Goal: Task Accomplishment & Management: Complete application form

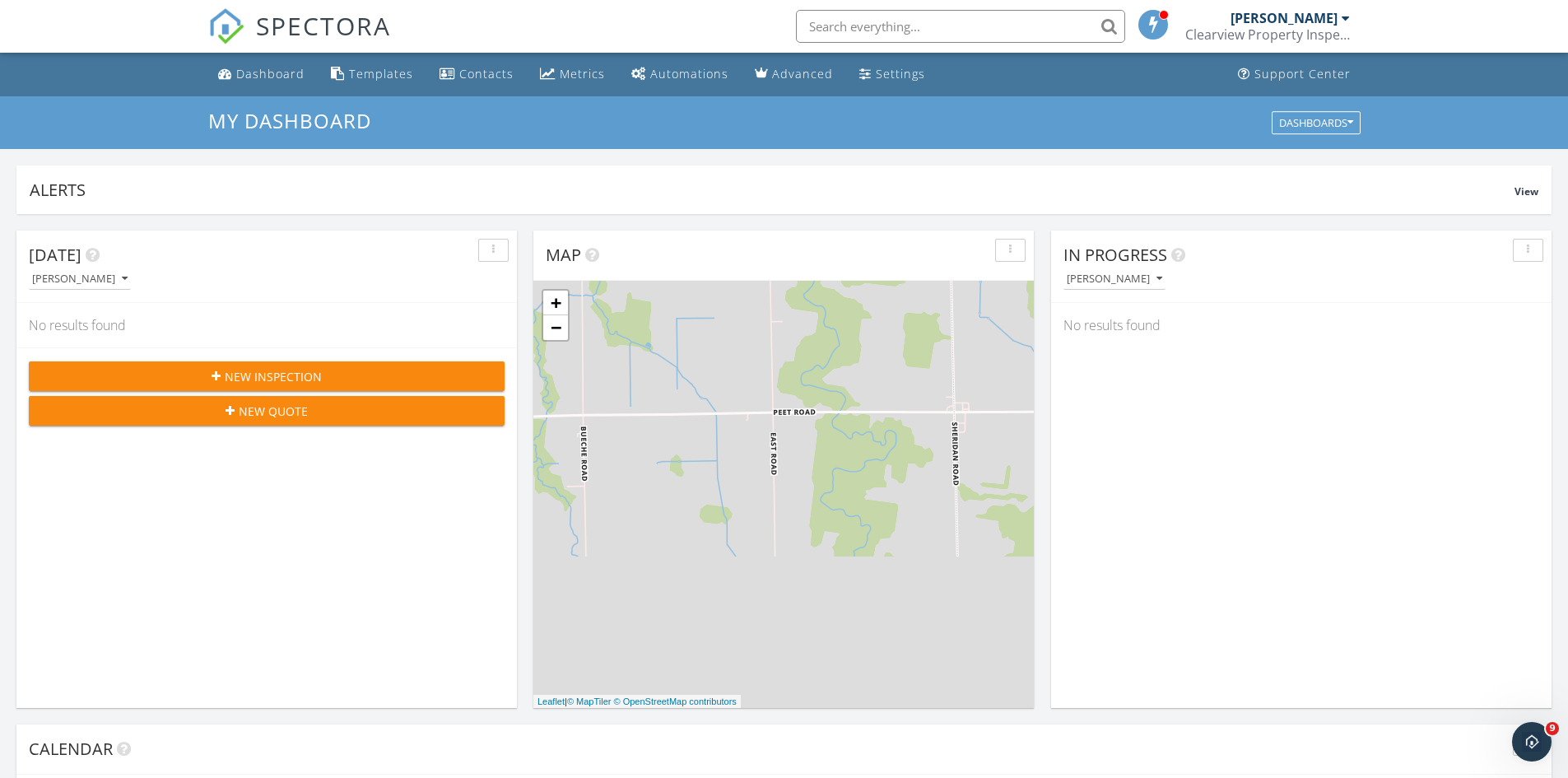
click at [261, 372] on span "New Inspection" at bounding box center [273, 376] width 97 height 17
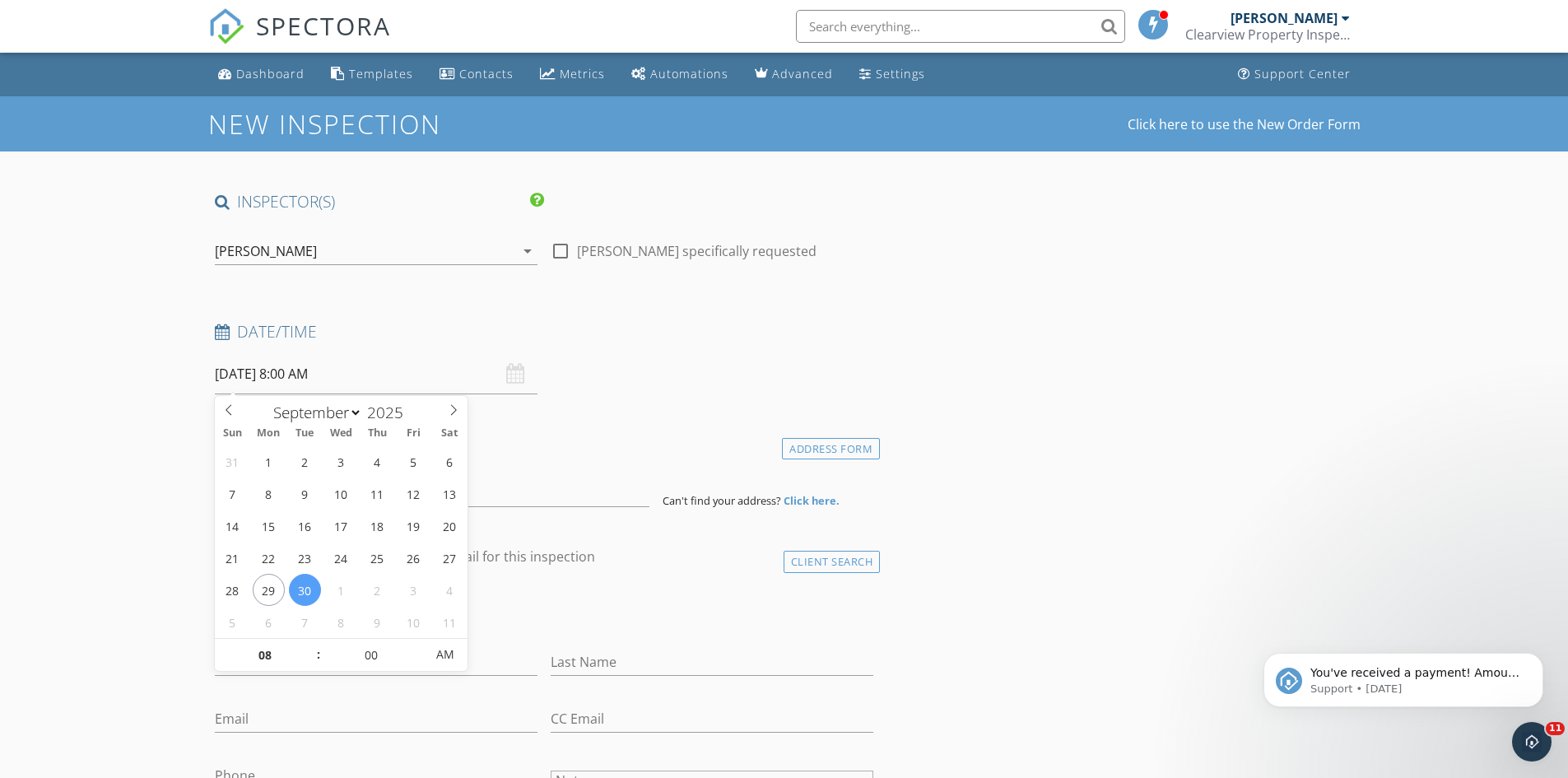
click at [298, 377] on input "09/30/2025 8:00 AM" at bounding box center [375, 373] width 322 height 41
select select "9"
type input "10/03/2025 8:00 AM"
type input "09"
type input "10/03/2025 9:00 AM"
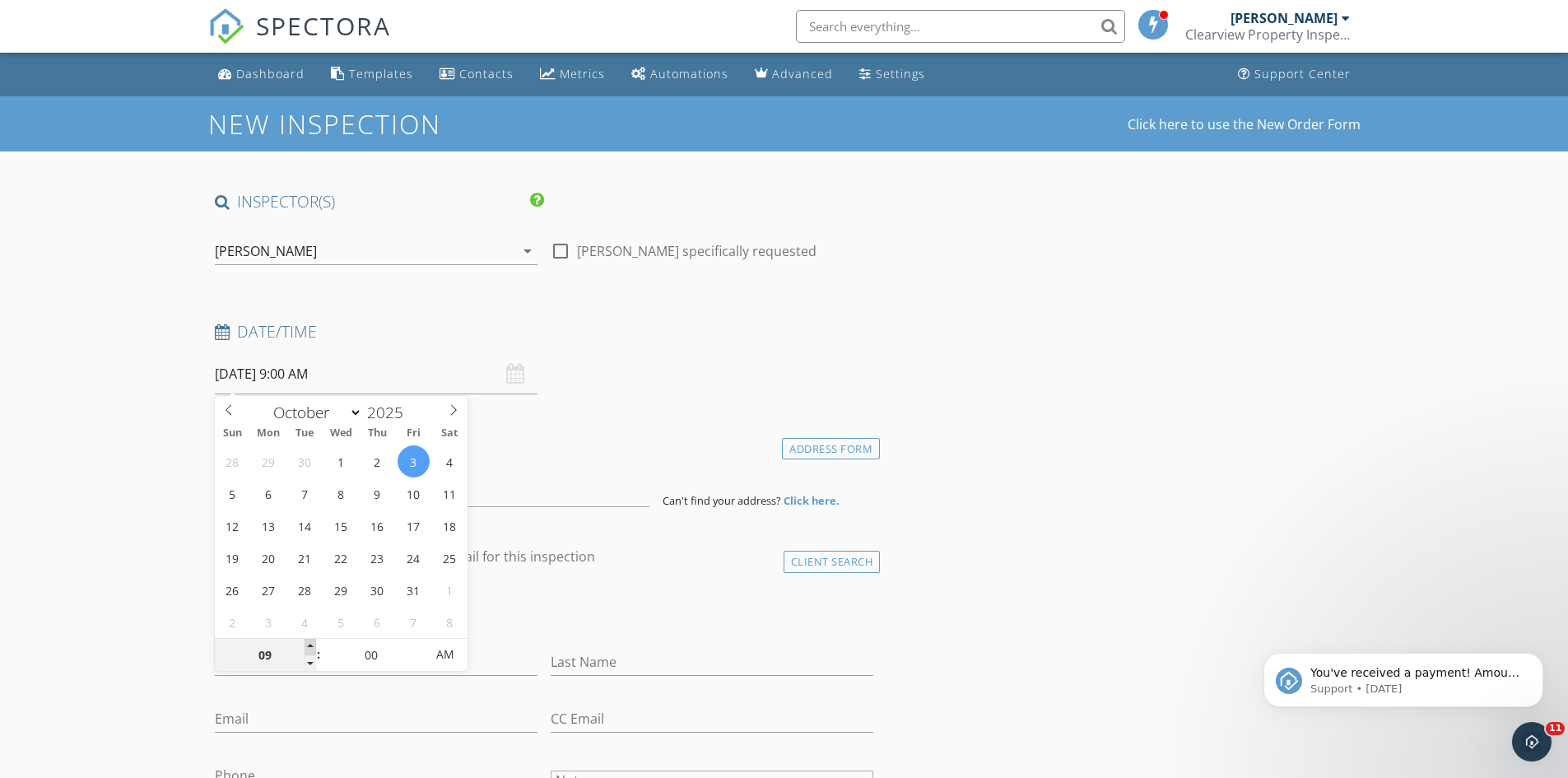
click at [308, 645] on span at bounding box center [310, 646] width 11 height 16
type input "10"
type input "10/03/2025 10:00 AM"
click at [308, 645] on span at bounding box center [310, 646] width 11 height 16
type input "11"
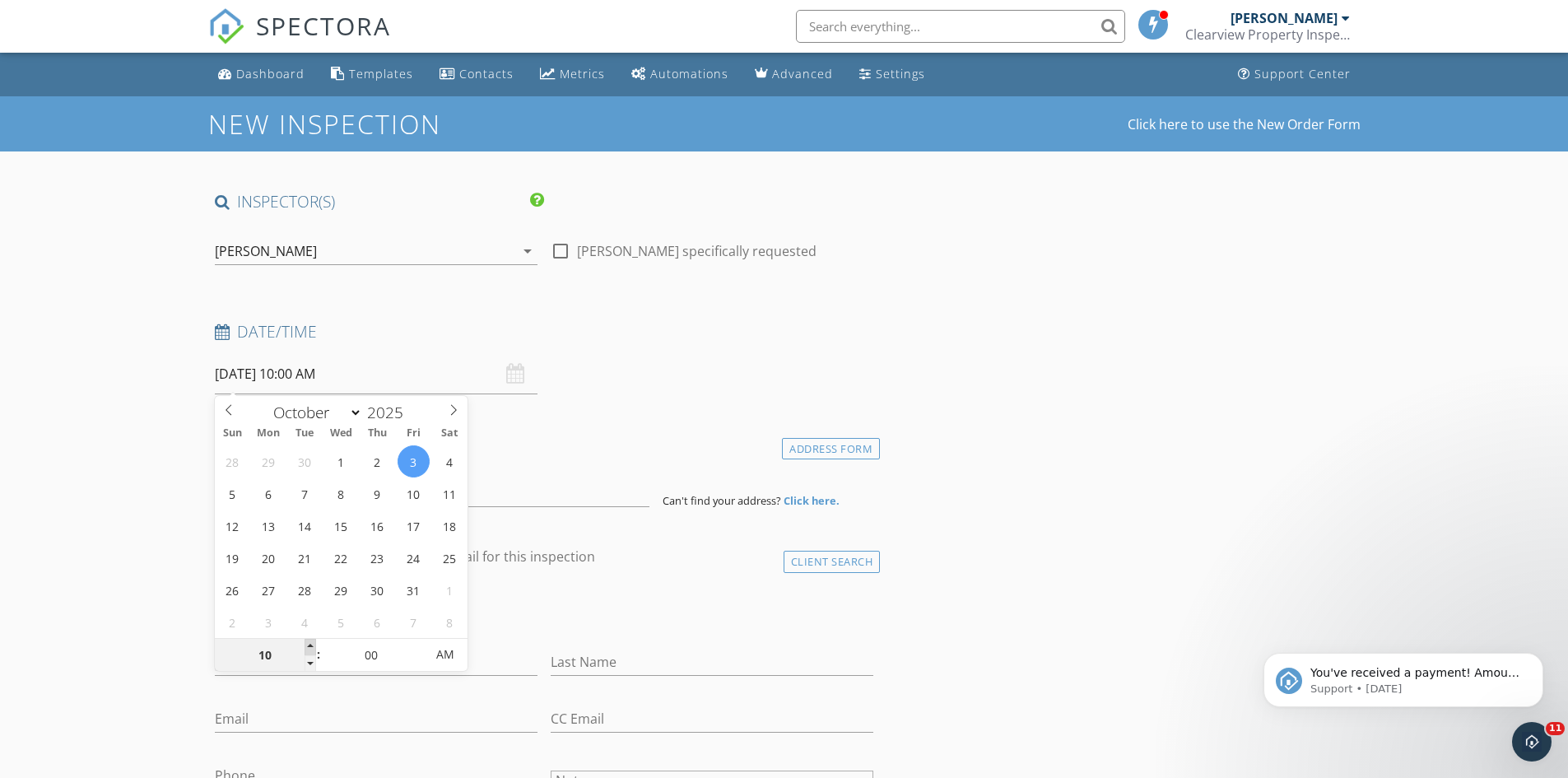
type input "10/03/2025 11:00 AM"
click at [308, 645] on span at bounding box center [310, 646] width 11 height 16
type input "12"
type input "[DATE] 12:00 PM"
click at [308, 645] on span at bounding box center [310, 646] width 11 height 16
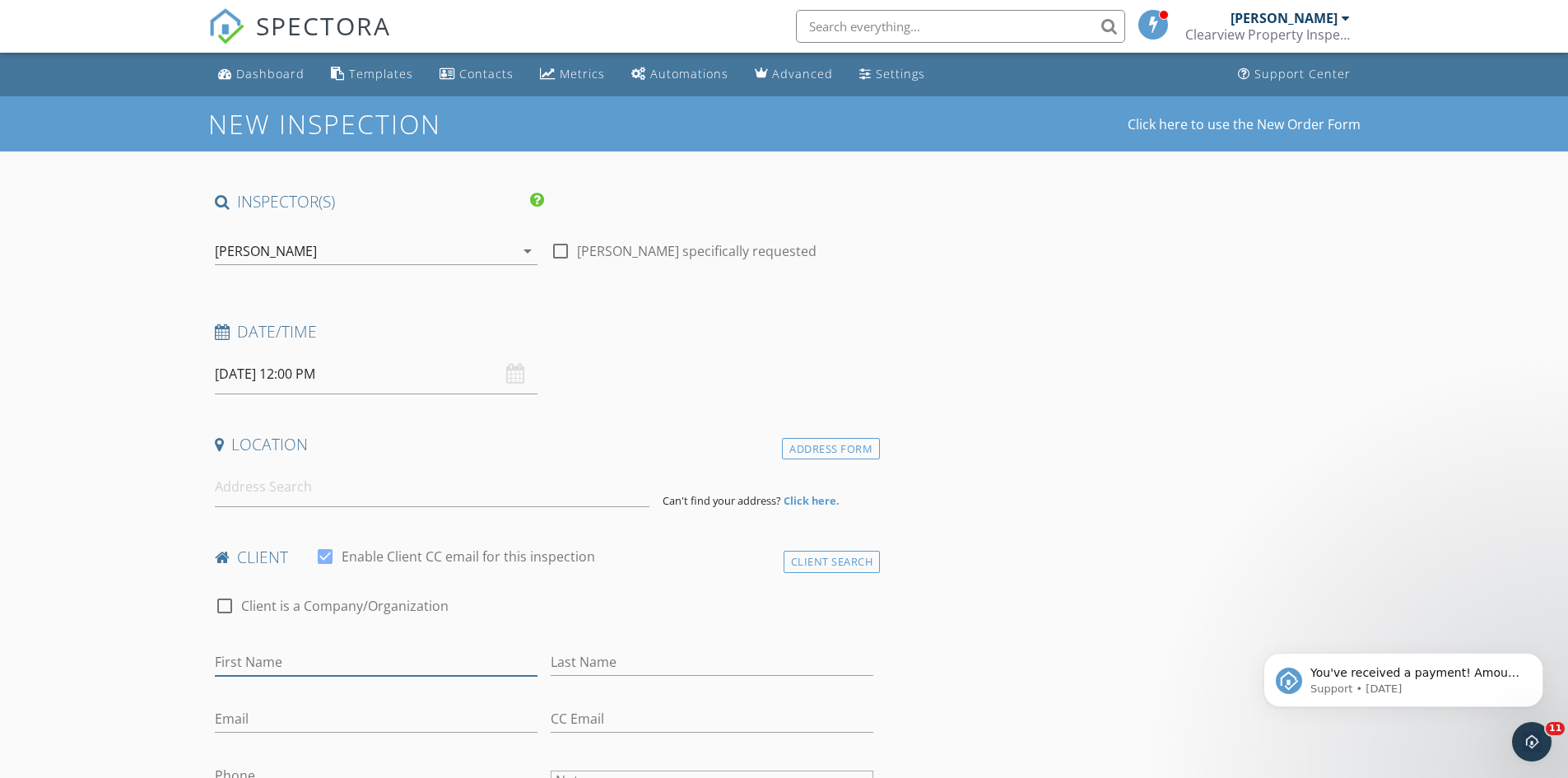
drag, startPoint x: 234, startPoint y: 654, endPoint x: 230, endPoint y: 643, distance: 11.7
click at [234, 650] on input "First Name" at bounding box center [375, 662] width 322 height 27
click at [237, 481] on input at bounding box center [432, 487] width 435 height 41
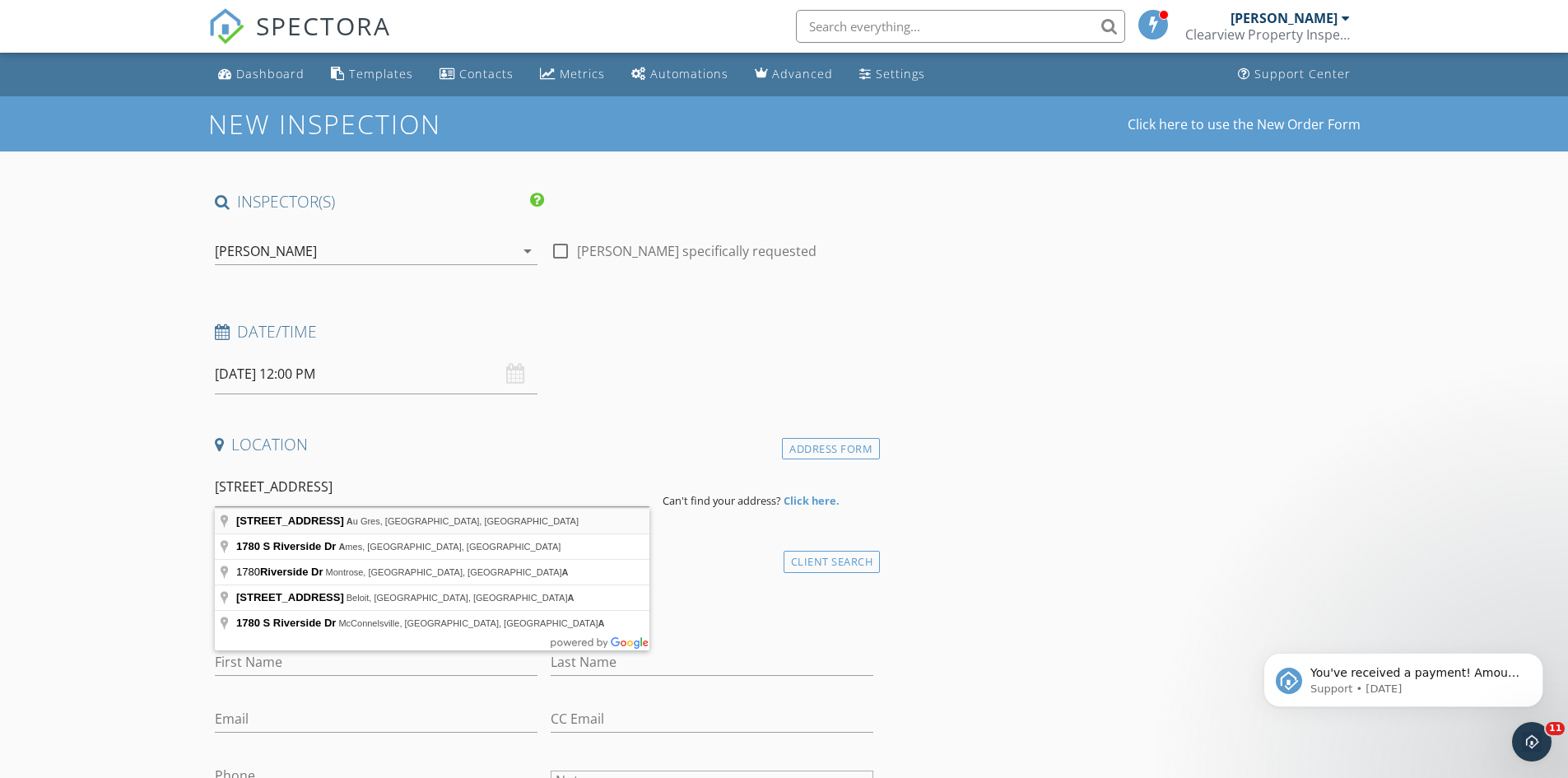
type input "1780 South Riverside Drive, Au Gres, MI, USA"
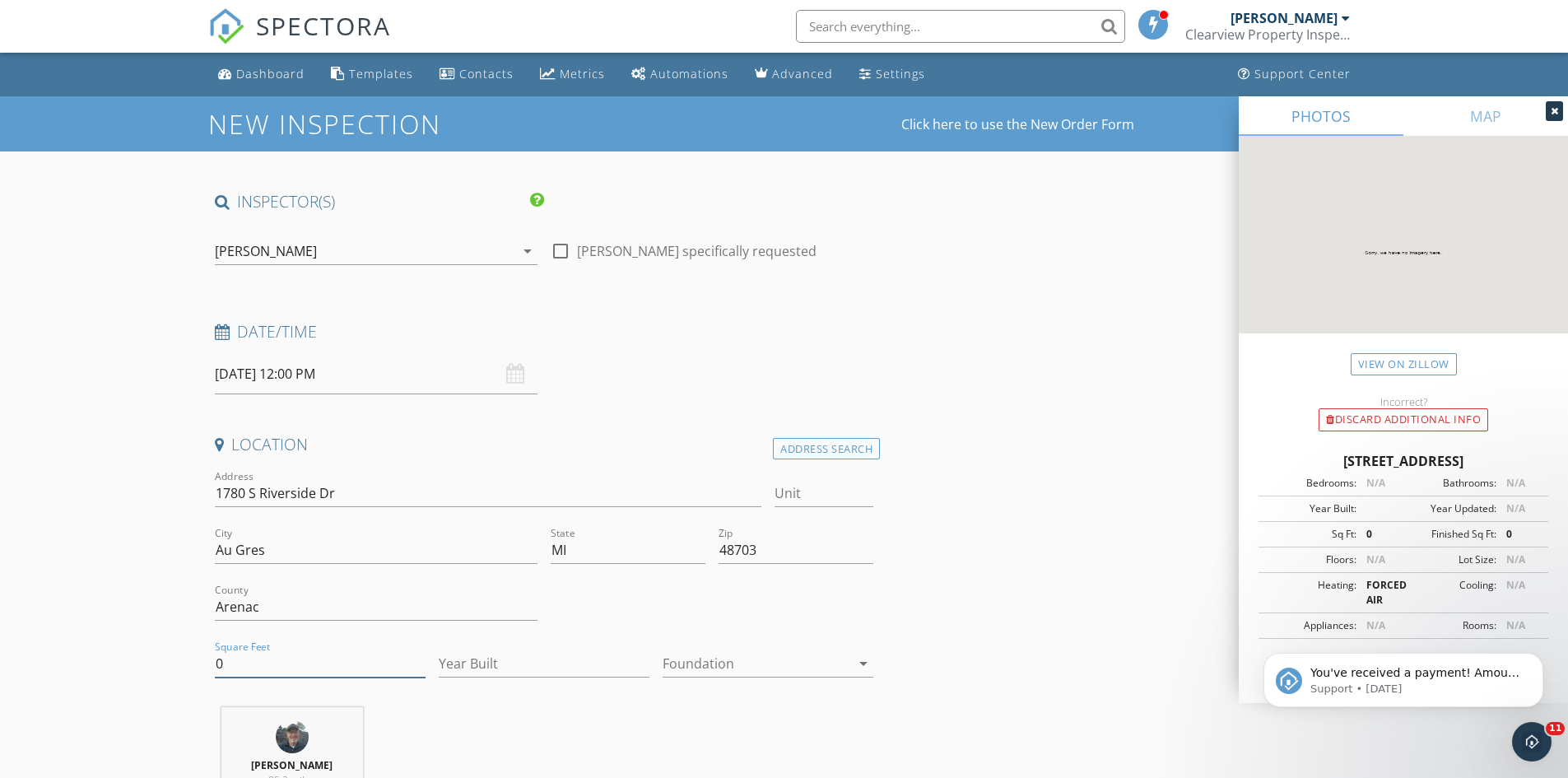
click at [310, 668] on input "0" at bounding box center [320, 664] width 211 height 27
type input "880"
click at [468, 661] on input "Year Built" at bounding box center [544, 664] width 211 height 27
type input "1944"
click at [734, 656] on div at bounding box center [757, 664] width 187 height 26
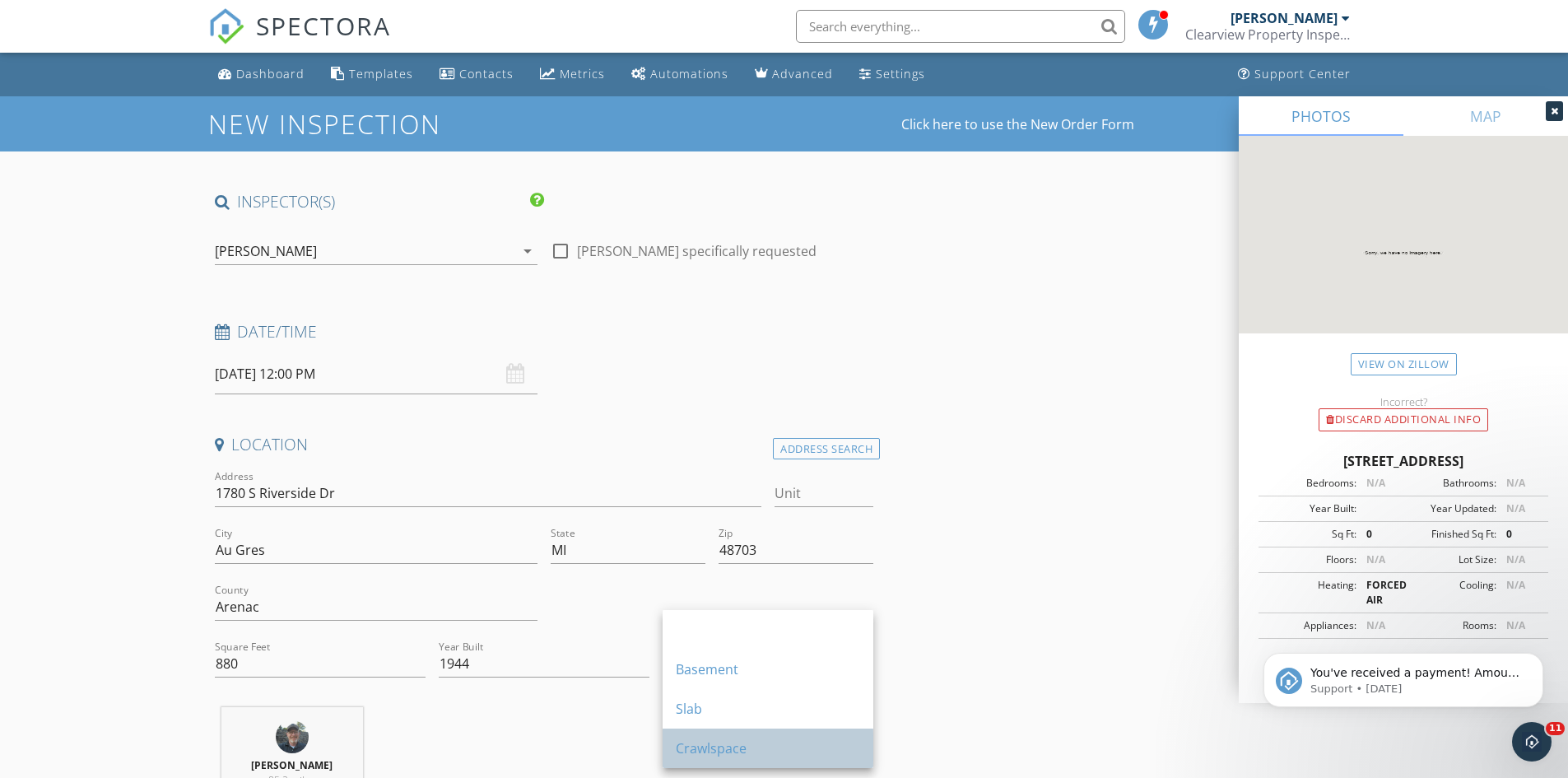
click at [721, 743] on div "Crawlspace" at bounding box center [768, 748] width 184 height 20
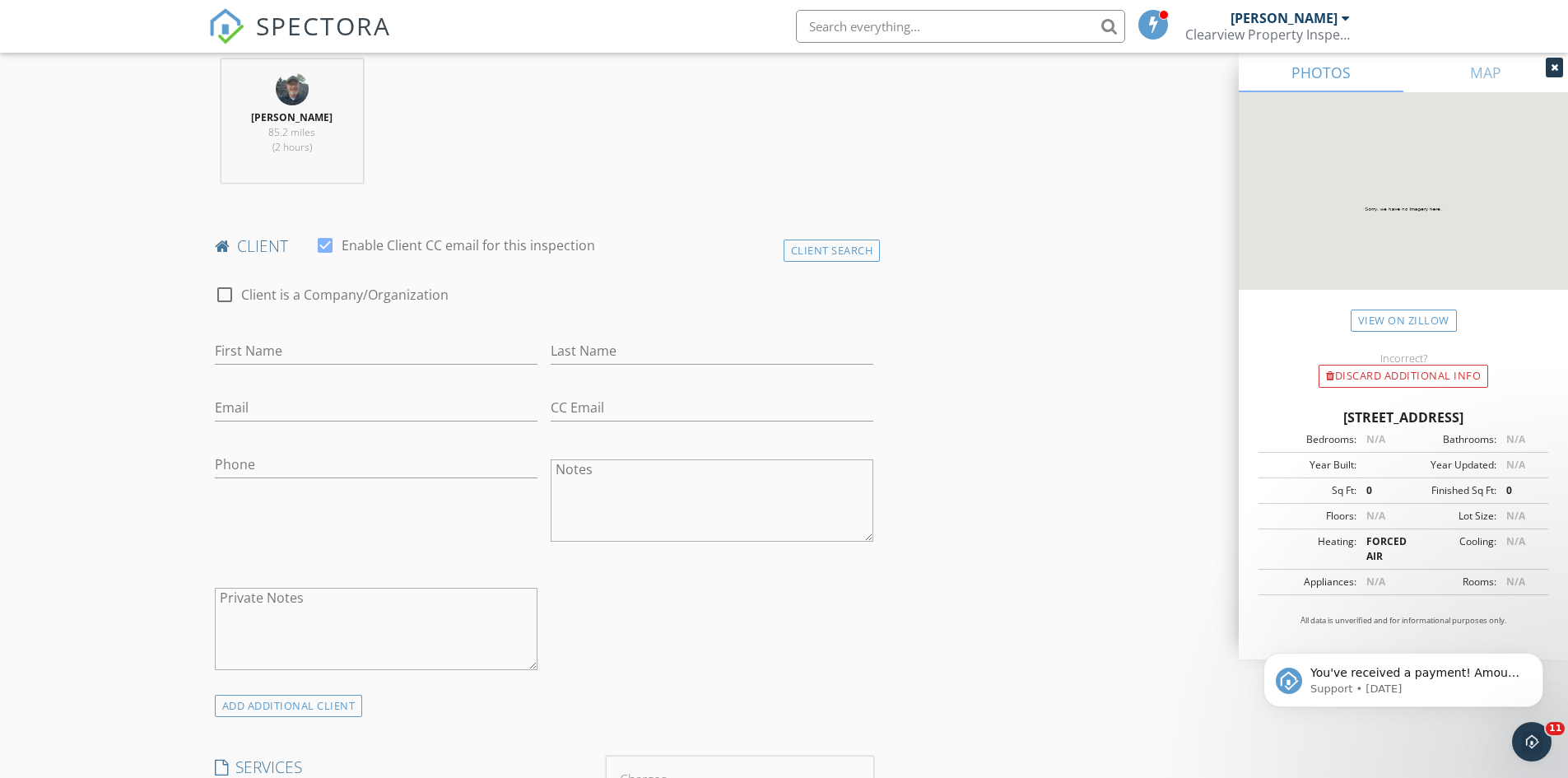
scroll to position [658, 0]
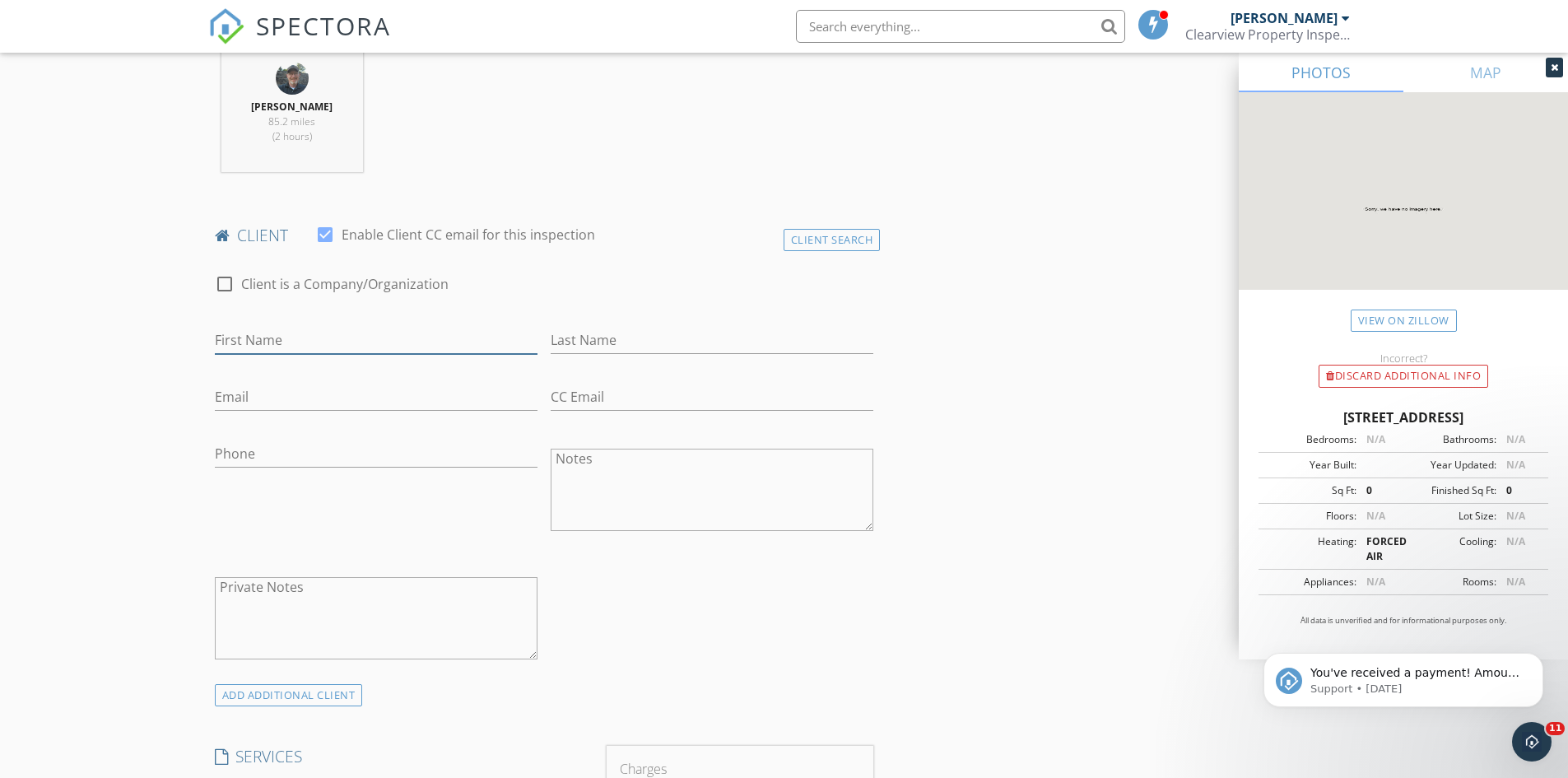
click at [236, 347] on input "First Name" at bounding box center [375, 340] width 322 height 27
type input "[PERSON_NAME] & [PERSON_NAME]"
type input "[PERSON_NAME]"
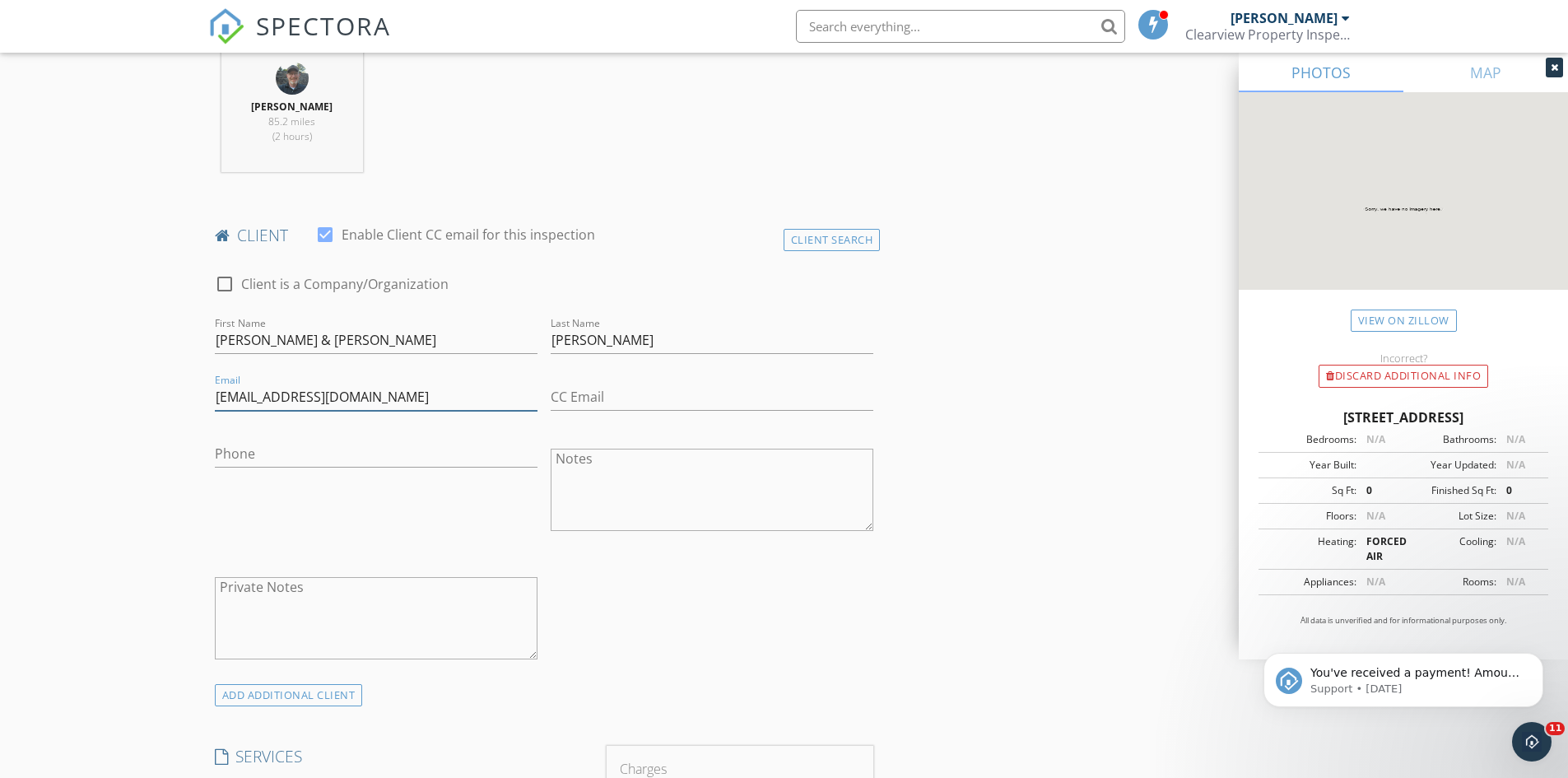
type input "[EMAIL_ADDRESS][DOMAIN_NAME]"
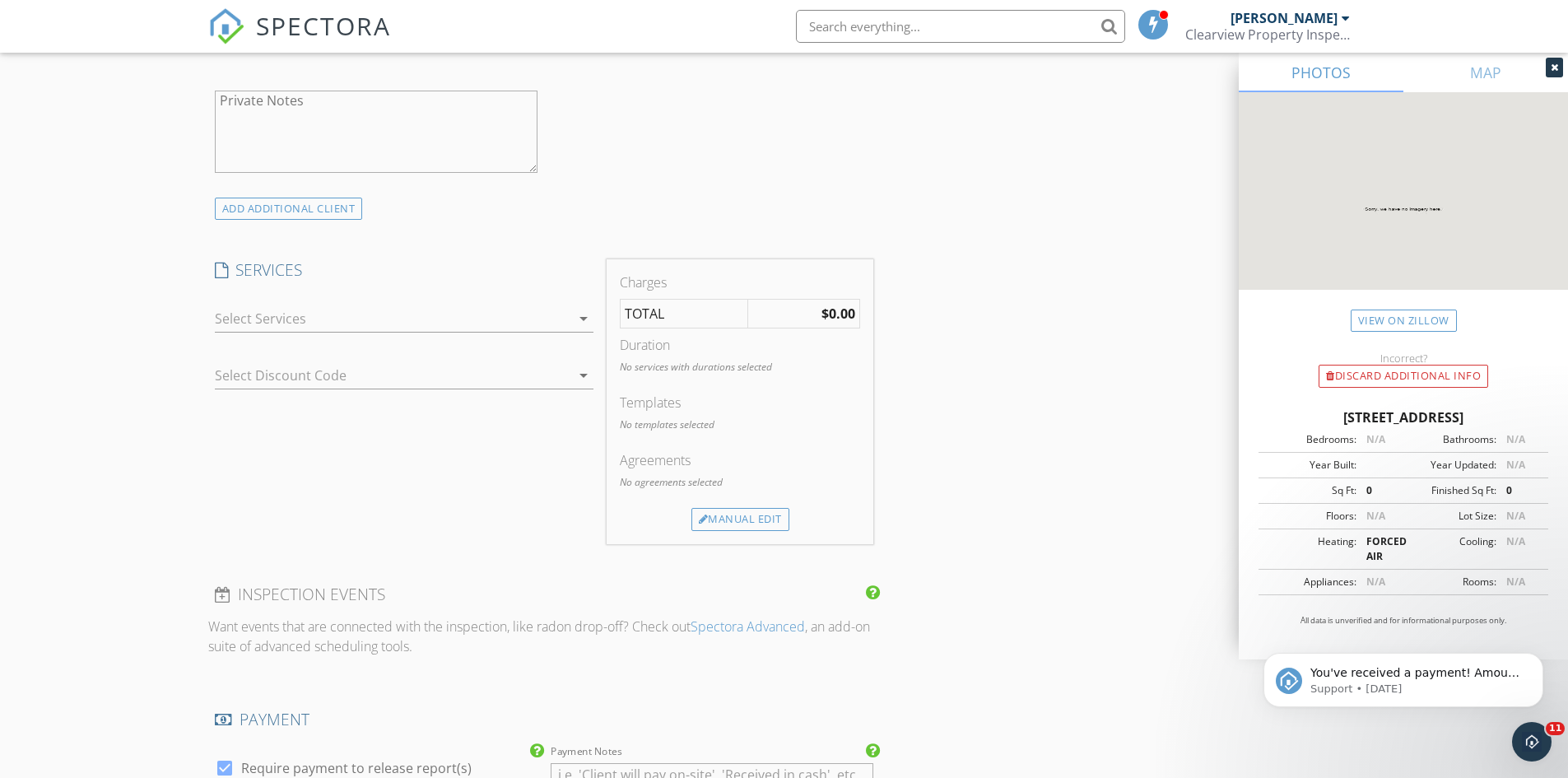
scroll to position [1152, 0]
type input "[PHONE_NUMBER]"
click at [458, 314] on div at bounding box center [392, 311] width 356 height 26
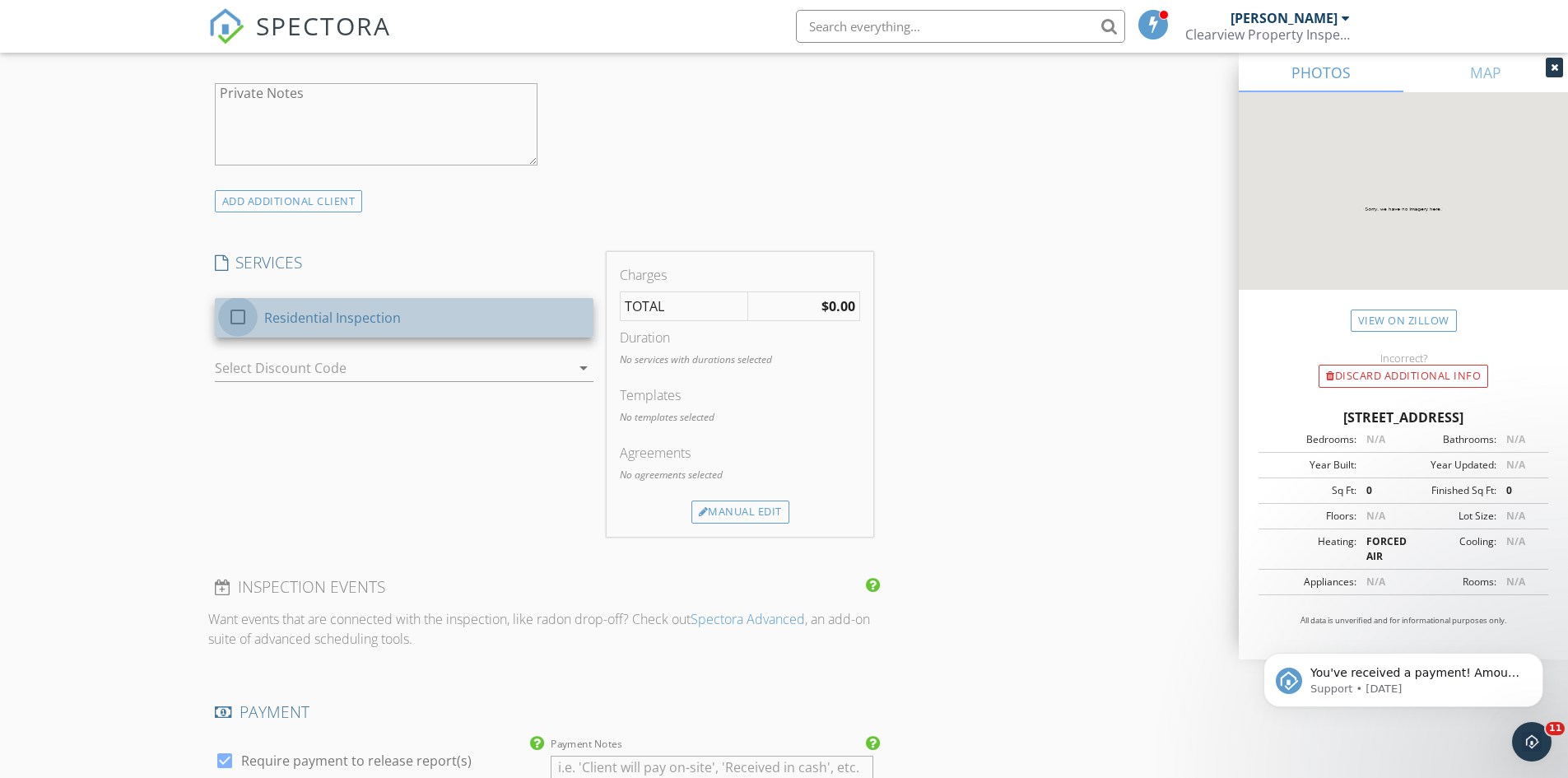
click at [238, 319] on div at bounding box center [238, 317] width 28 height 28
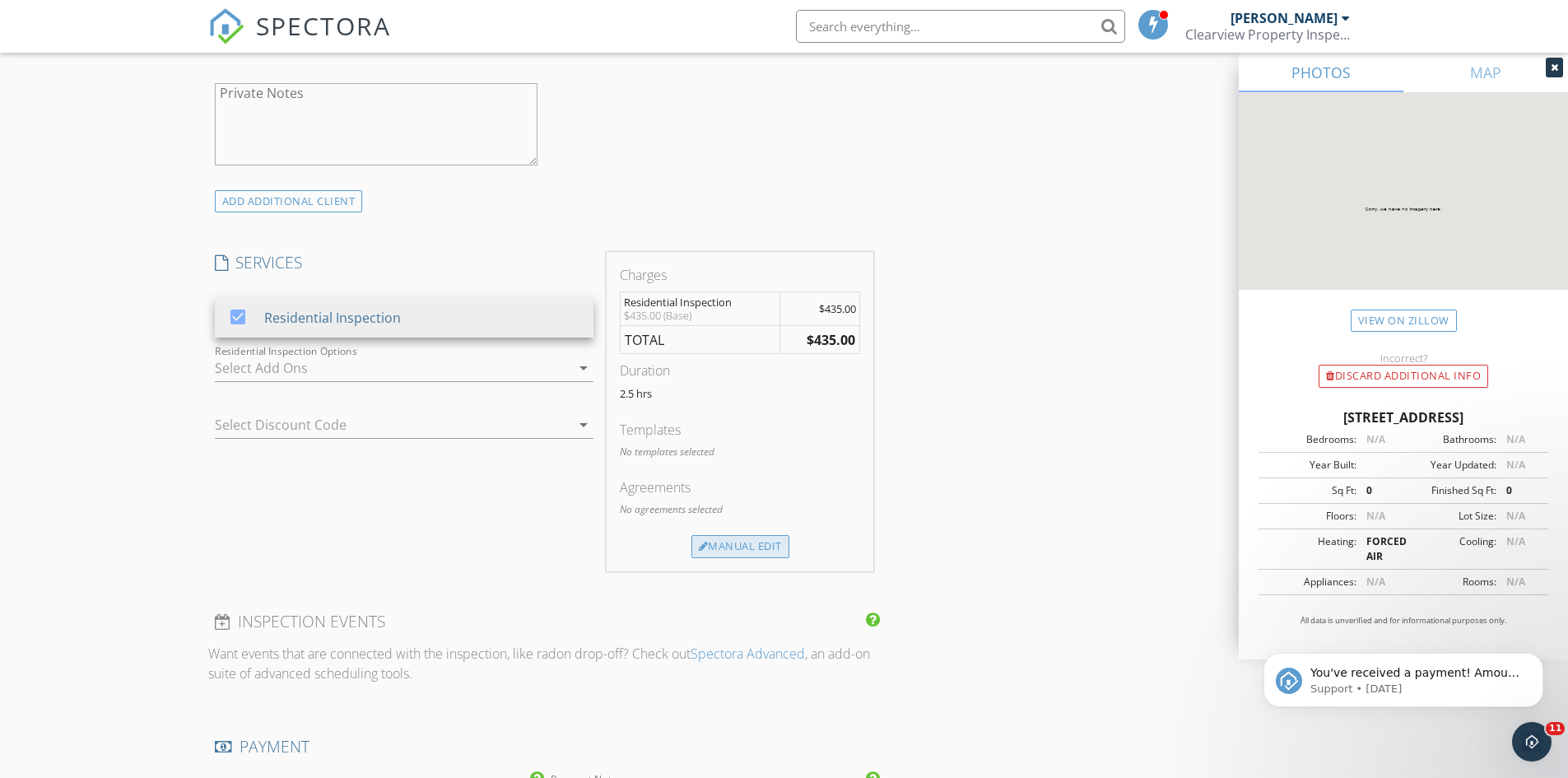
click at [705, 542] on div at bounding box center [704, 546] width 9 height 10
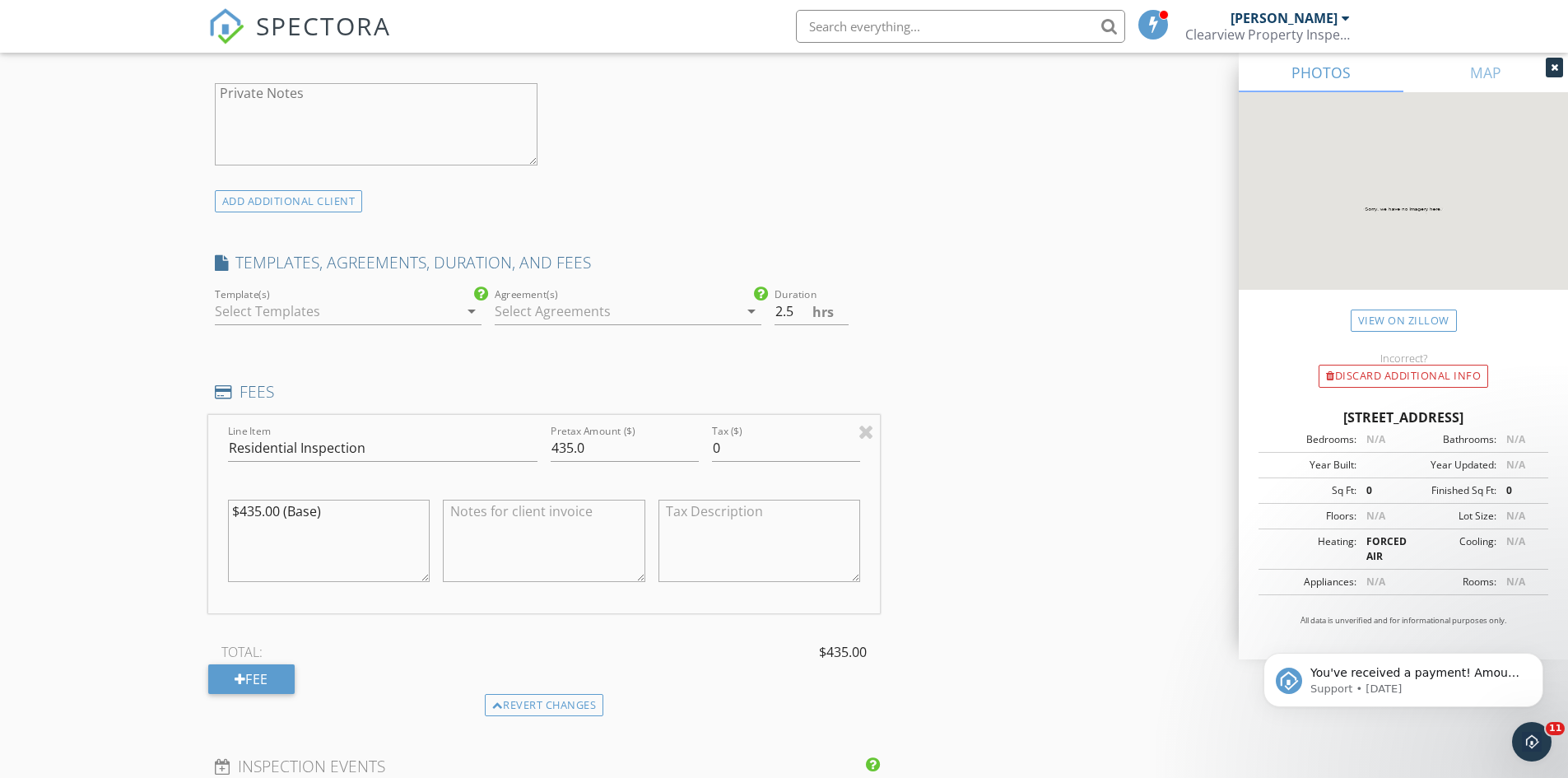
click at [259, 314] on div at bounding box center [337, 311] width 244 height 26
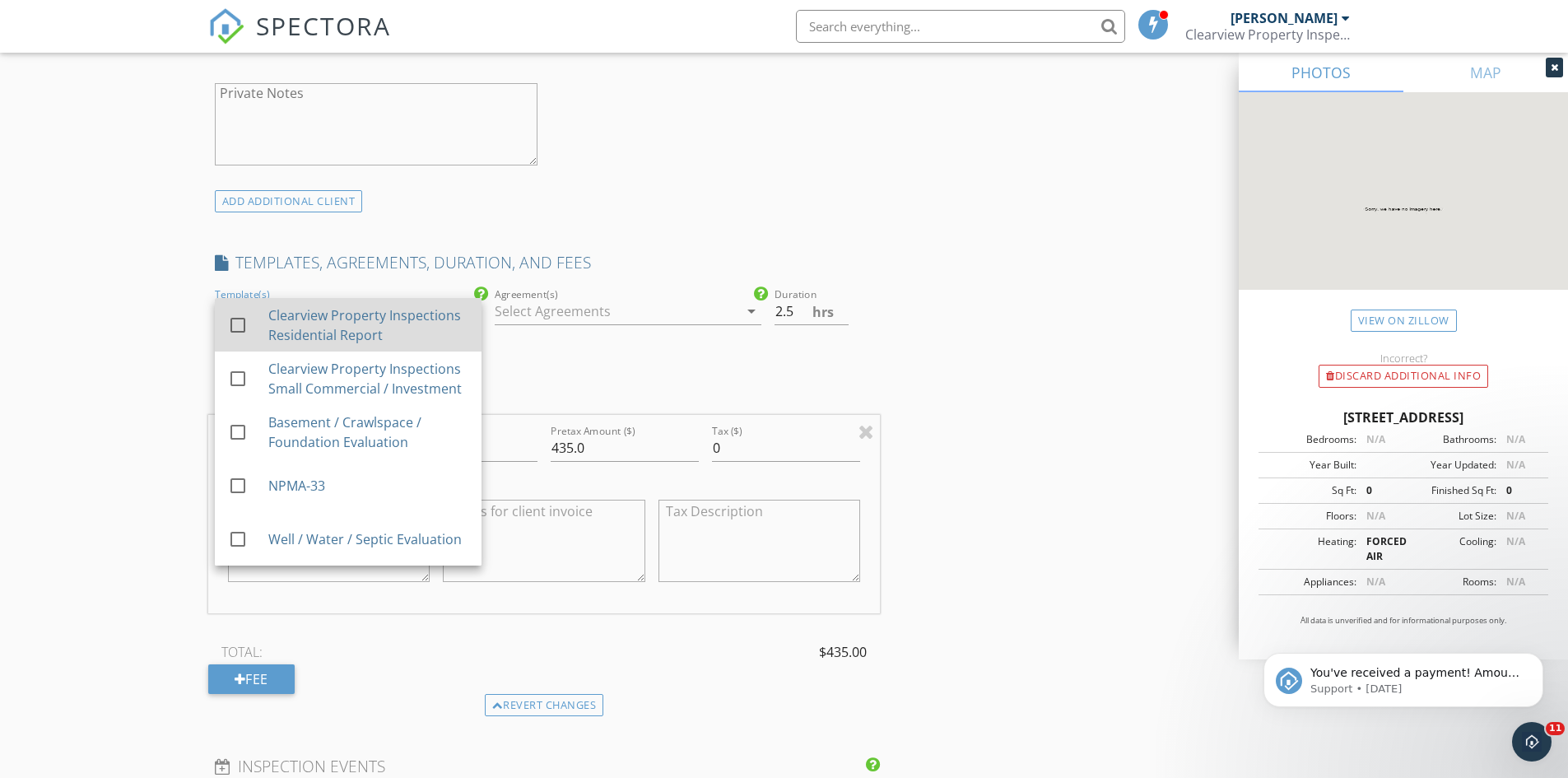
click at [238, 319] on div at bounding box center [238, 325] width 28 height 28
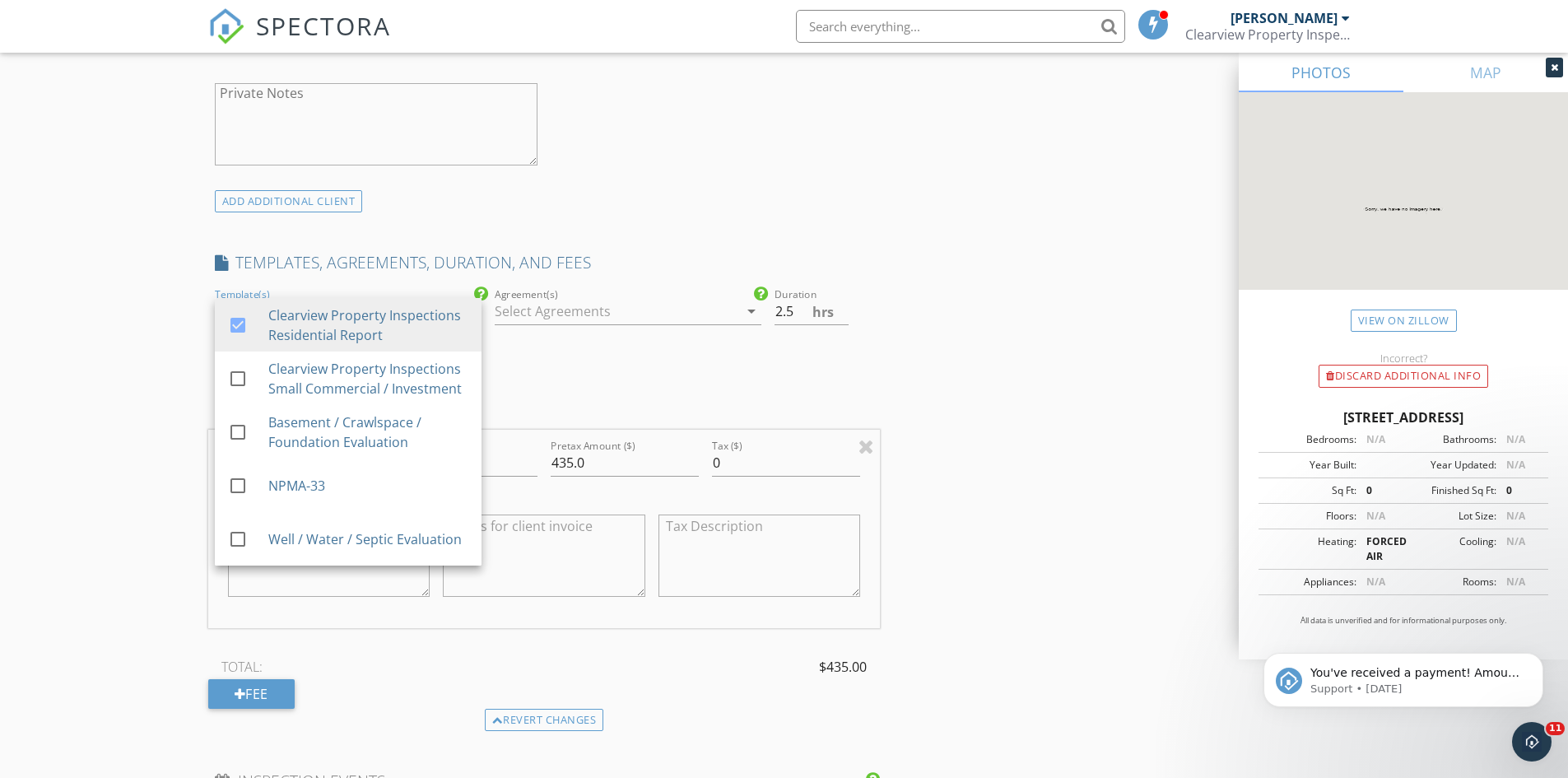
click at [548, 308] on div at bounding box center [617, 311] width 244 height 26
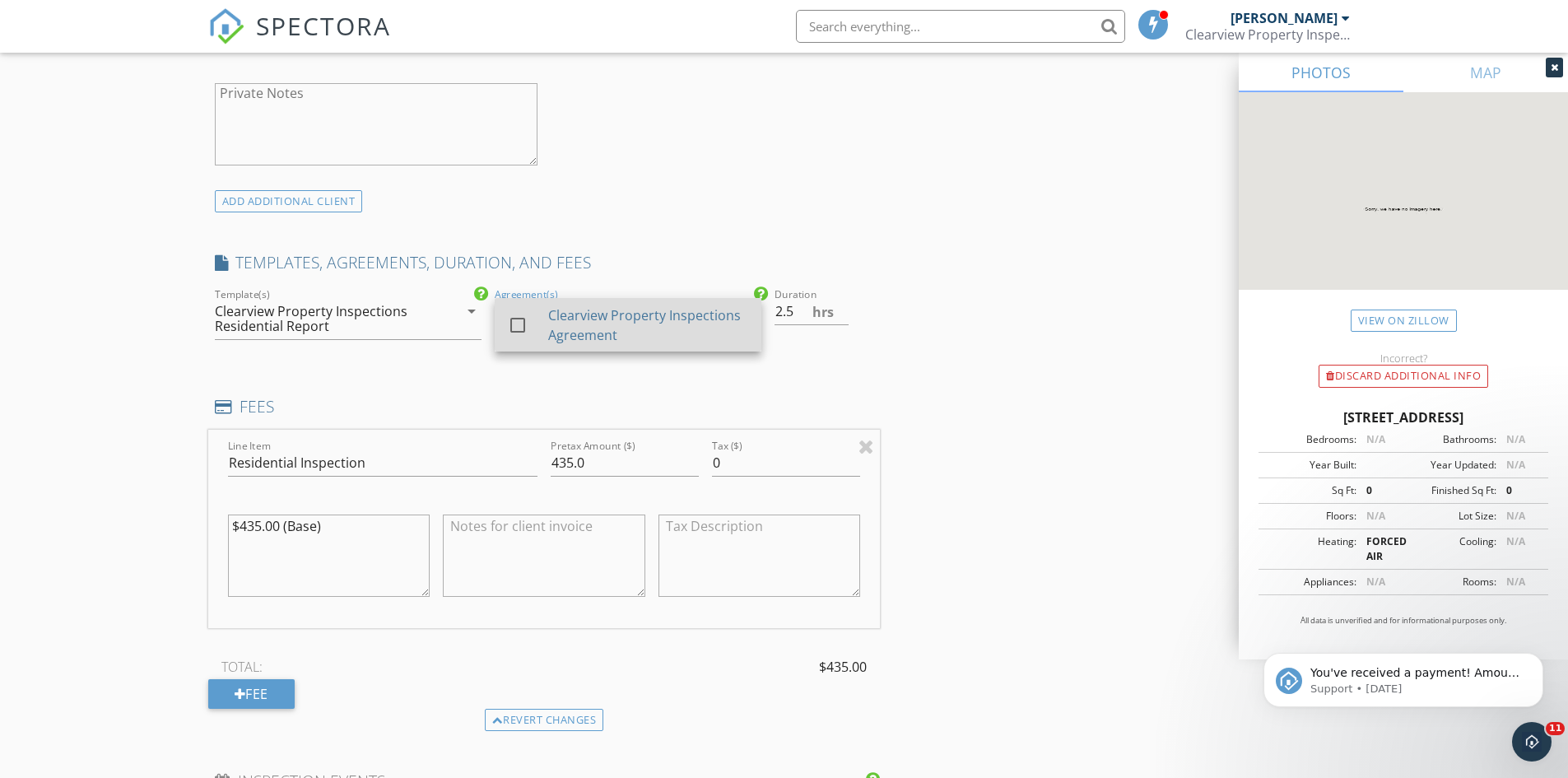
click at [514, 322] on div at bounding box center [518, 325] width 28 height 28
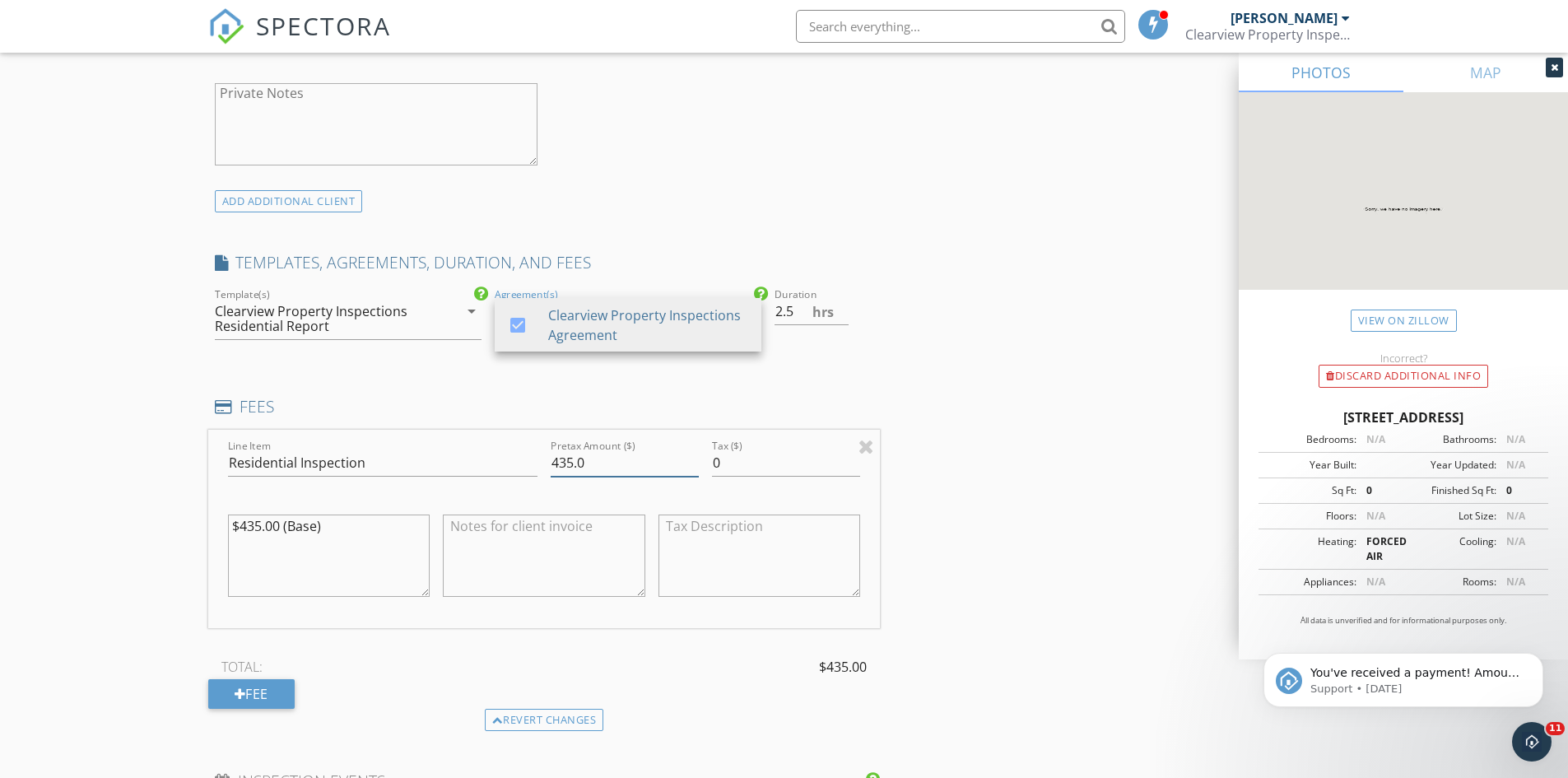
click at [618, 460] on input "435.0" at bounding box center [624, 462] width 148 height 27
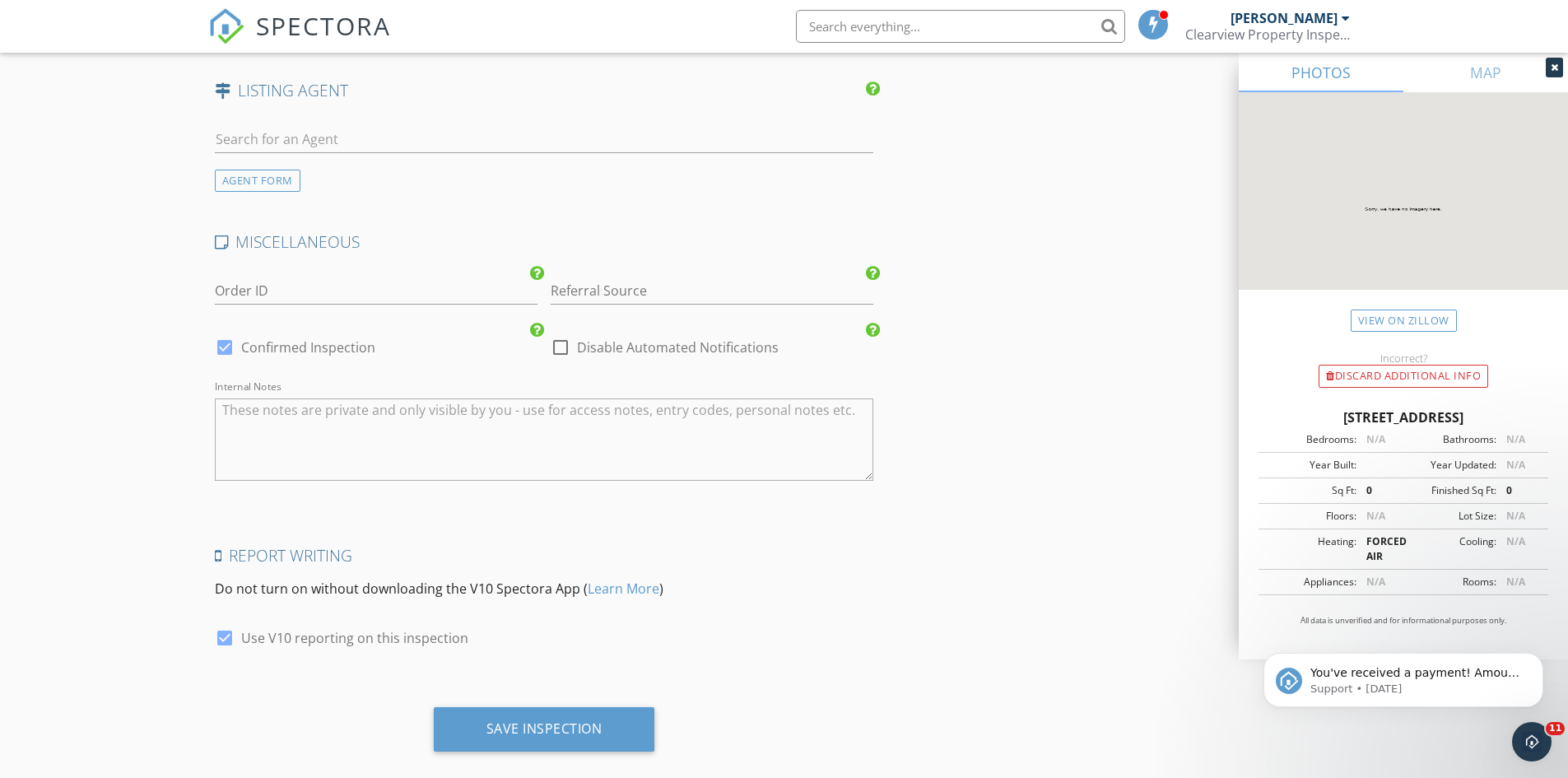
scroll to position [2346, 0]
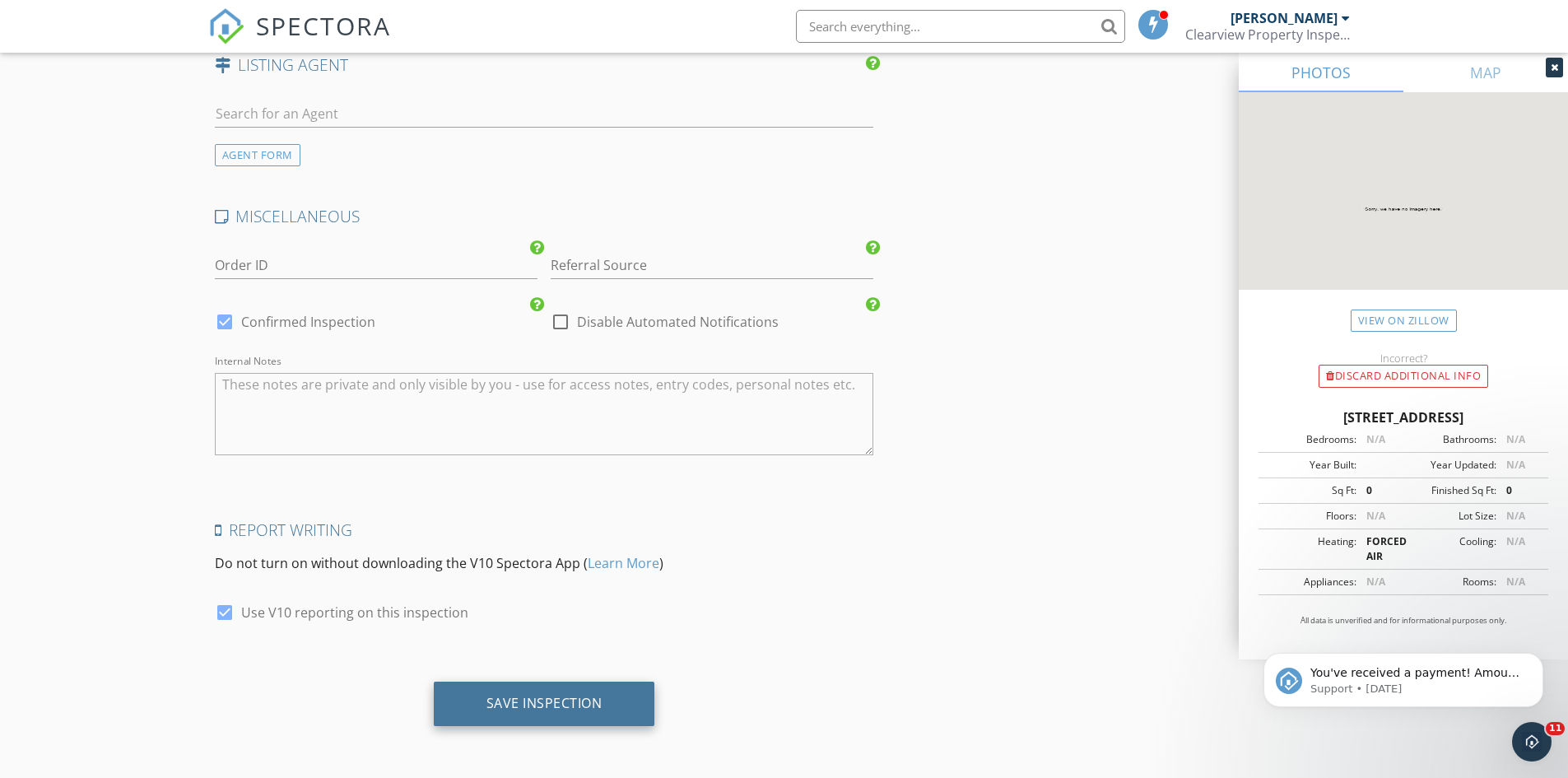
type input "435.00"
click at [546, 701] on div "Save Inspection" at bounding box center [544, 702] width 116 height 16
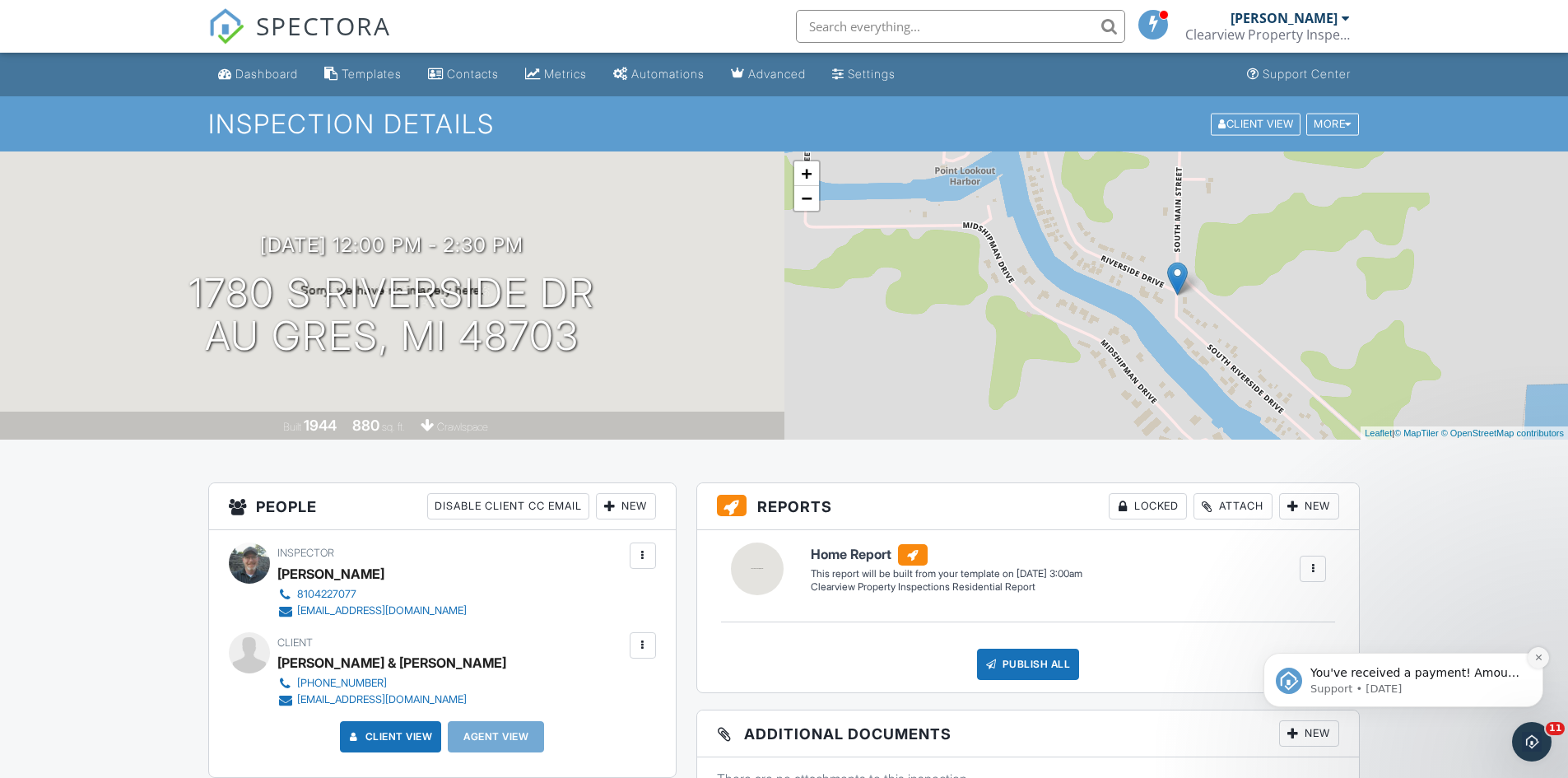
click at [1535, 657] on icon "Dismiss notification" at bounding box center [1539, 657] width 9 height 9
